Goal: Information Seeking & Learning: Learn about a topic

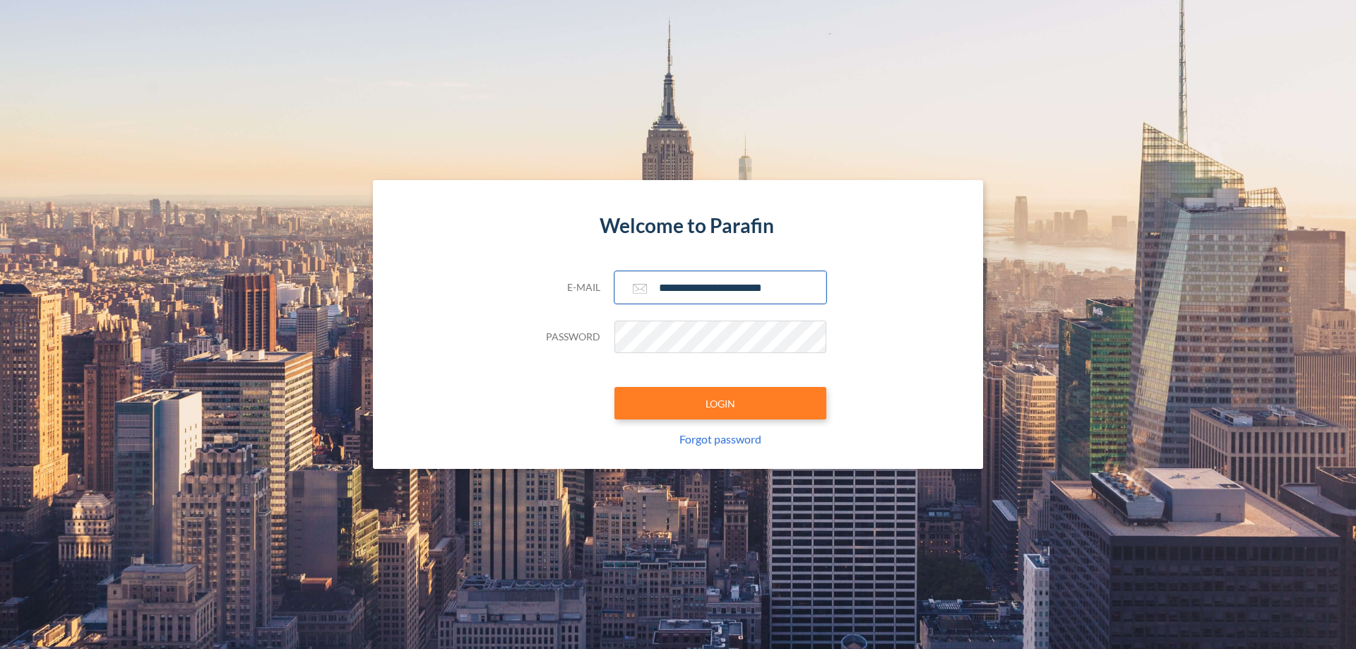
type input "**********"
click at [720, 403] on button "LOGIN" at bounding box center [720, 403] width 212 height 32
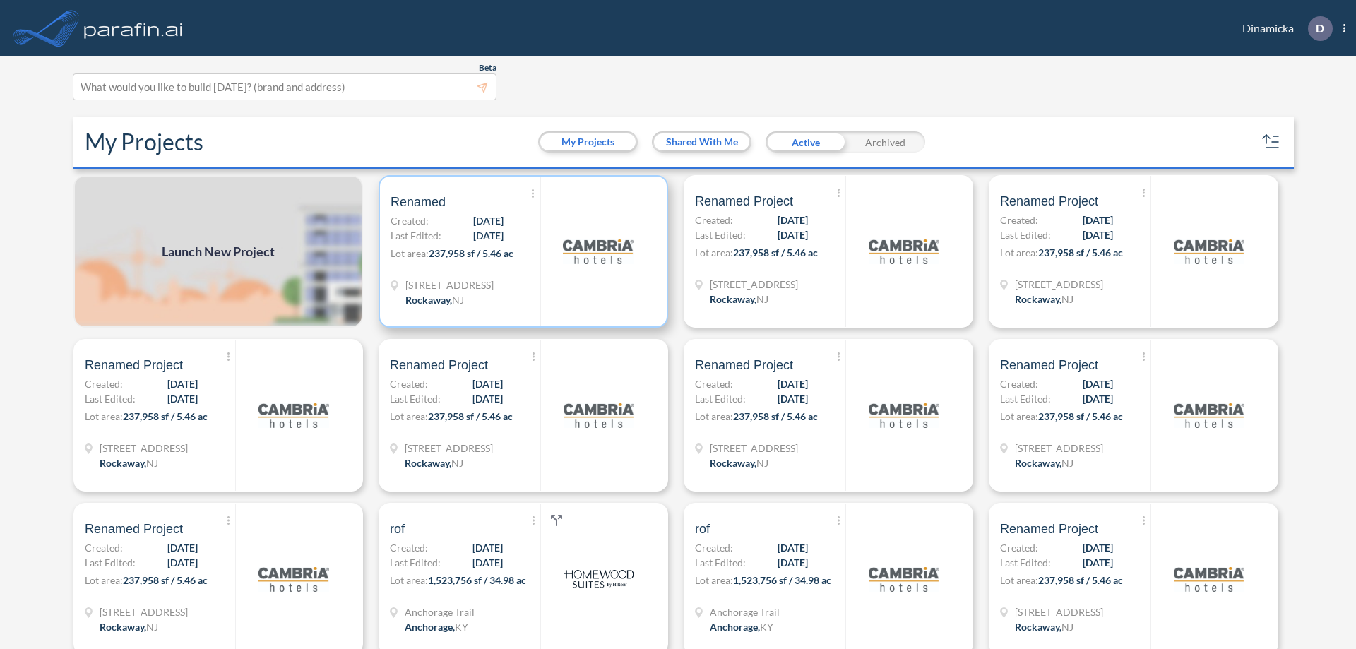
scroll to position [4, 0]
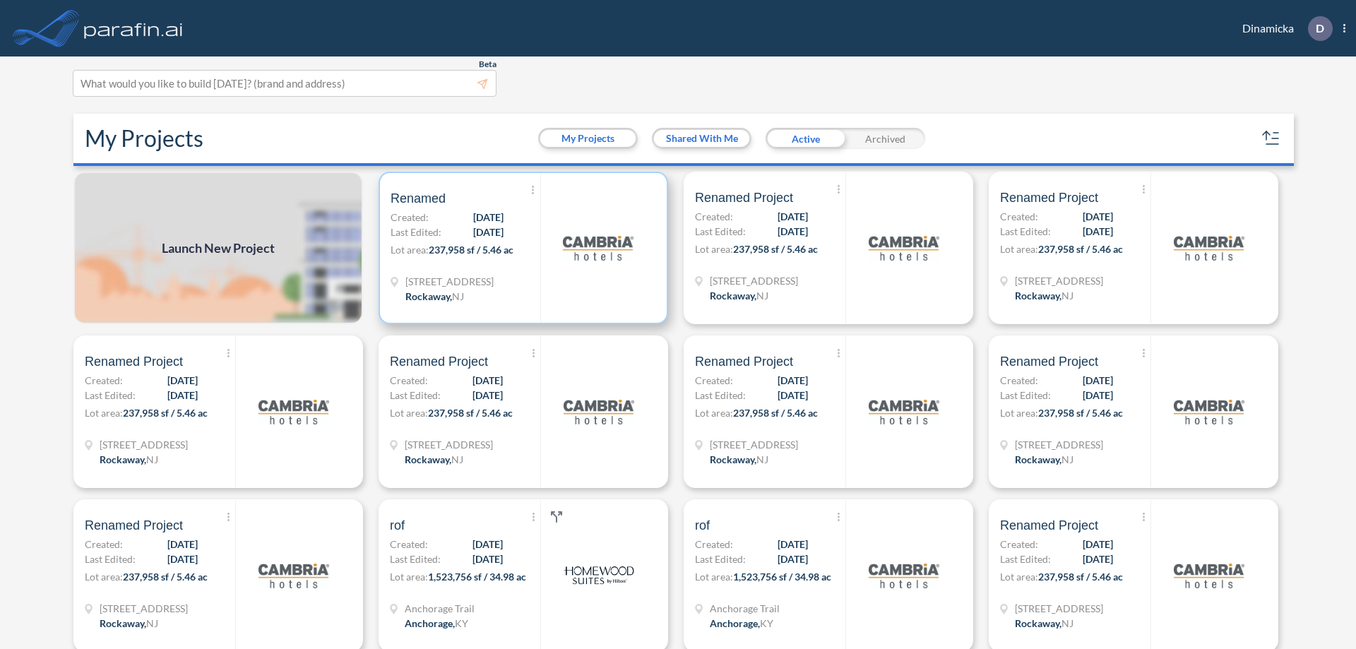
click at [520, 248] on p "Lot area: 237,958 sf / 5.46 ac" at bounding box center [465, 252] width 150 height 20
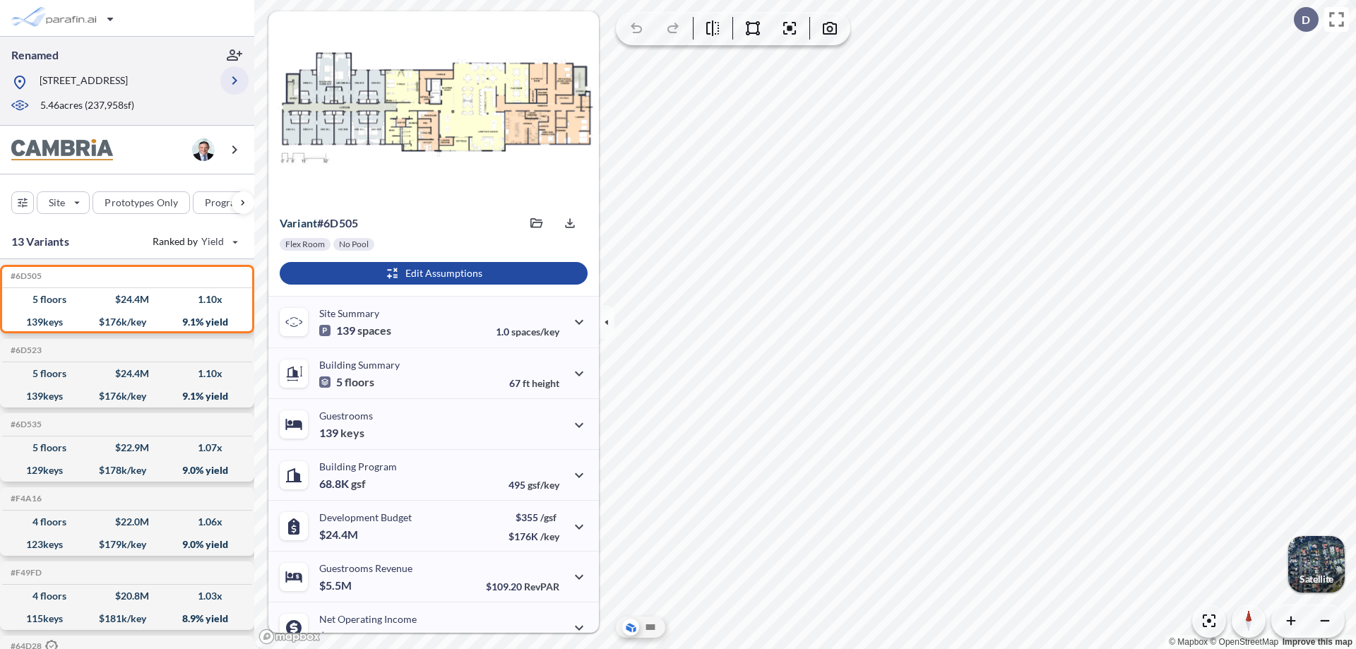
click at [234, 80] on icon "button" at bounding box center [234, 80] width 17 height 17
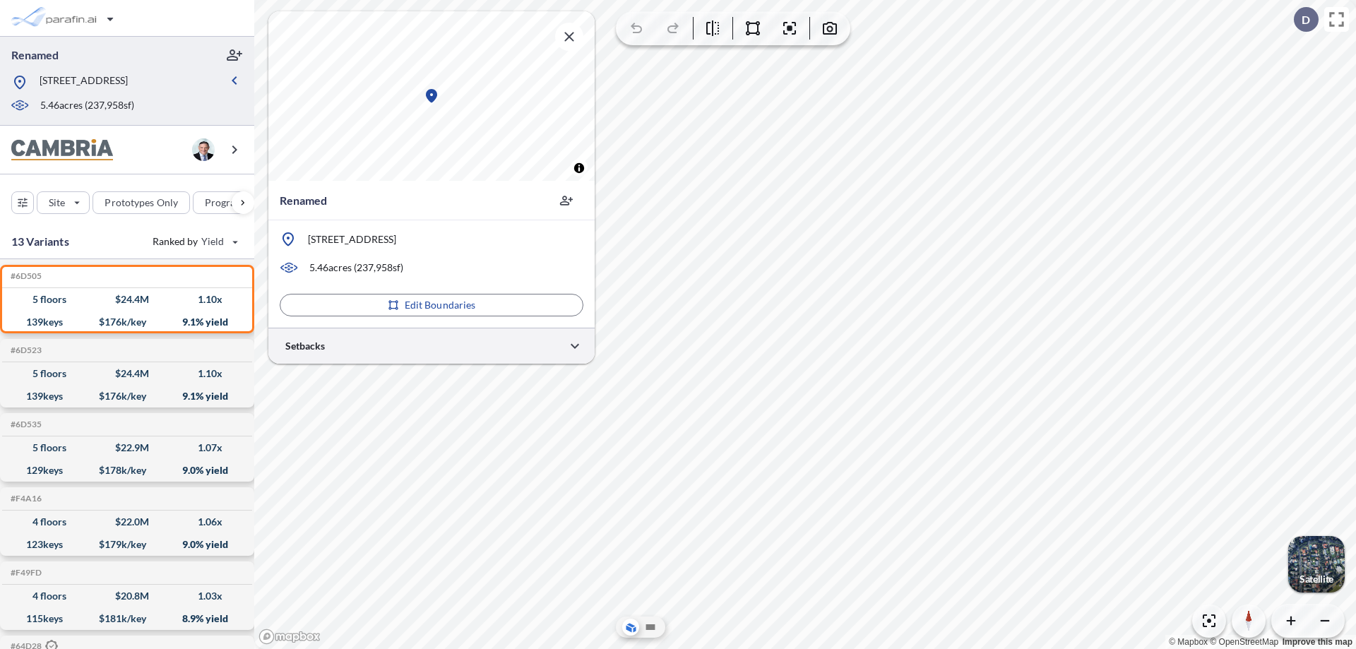
click at [431, 345] on div at bounding box center [431, 346] width 326 height 36
